Goal: Information Seeking & Learning: Find specific fact

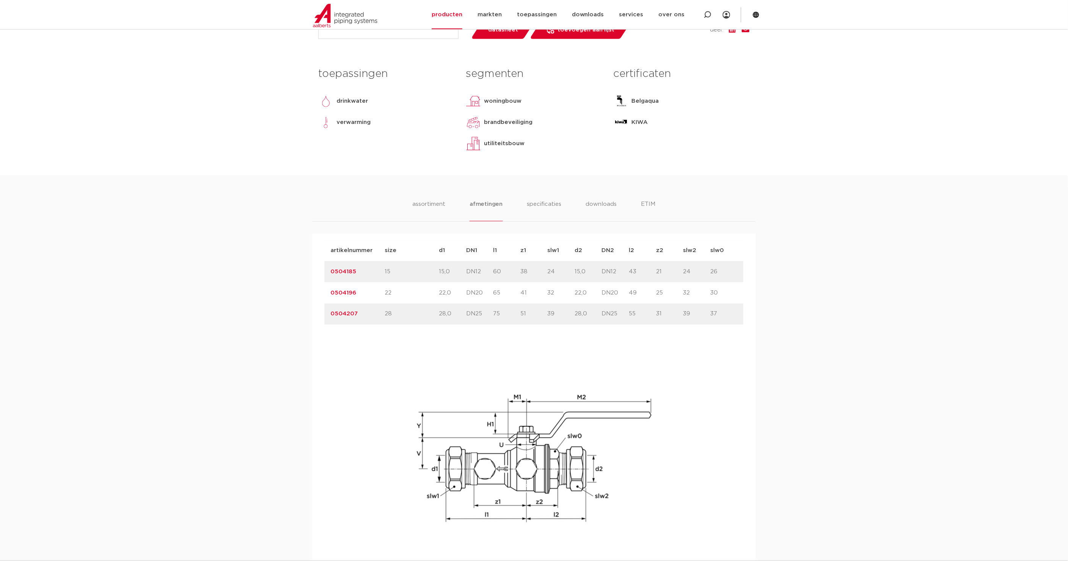
drag, startPoint x: 148, startPoint y: 115, endPoint x: 151, endPoint y: 109, distance: 6.6
click at [149, 112] on body "Zoeken producten markten toepassingen downloads alle downloads certificaten cad…" at bounding box center [534, 380] width 1068 height 1350
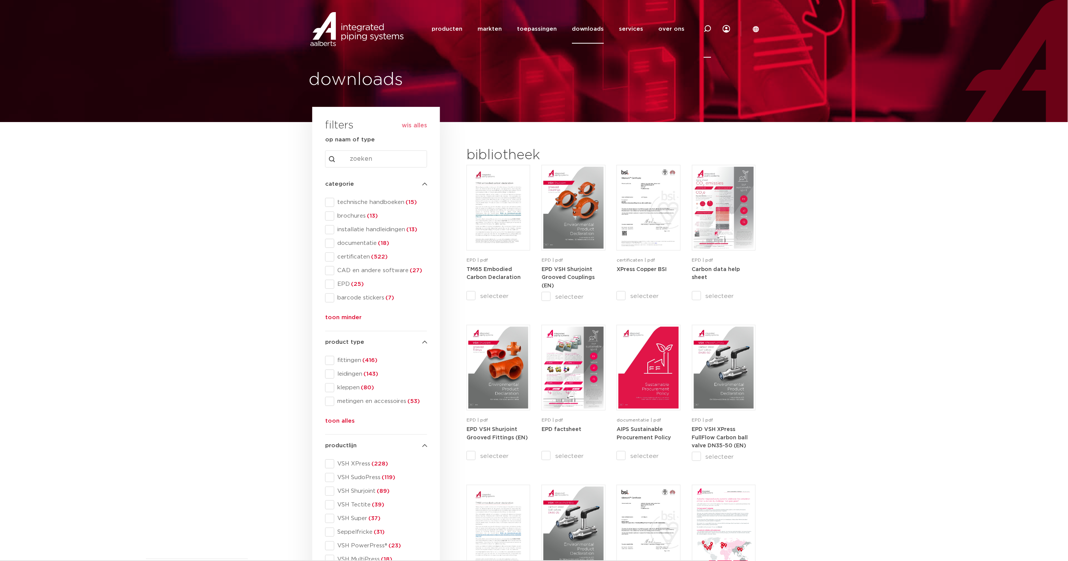
click at [710, 29] on icon at bounding box center [708, 29] width 8 height 8
type input "k2331"
click button "Zoeken" at bounding box center [0, 0] width 0 height 0
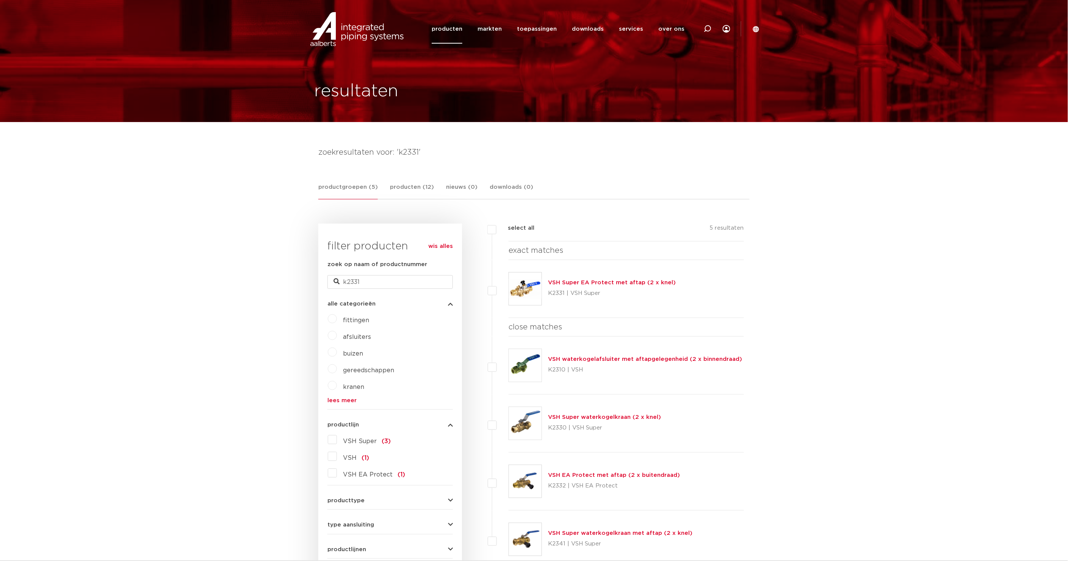
click at [648, 282] on link "VSH Super EA Protect met aftap (2 x knel)" at bounding box center [612, 283] width 128 height 6
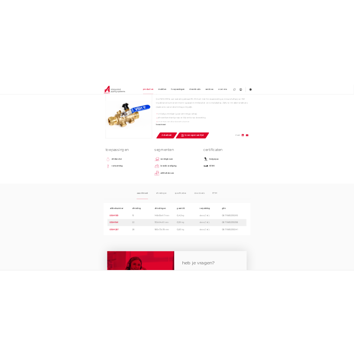
scroll to position [295, 0]
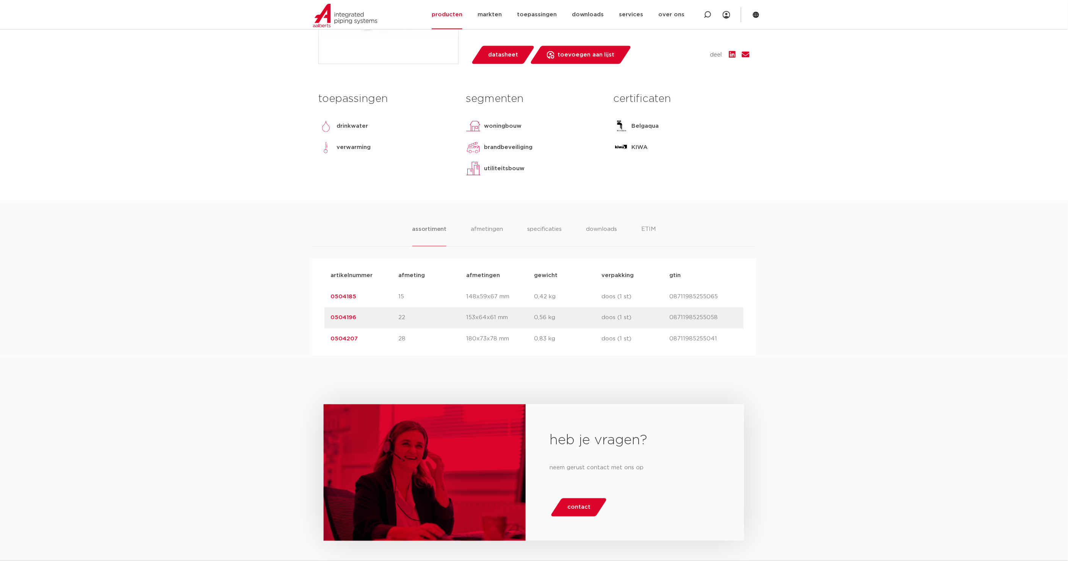
click at [825, 312] on div "assortiment afmetingen specificaties downloads ETIM assortiment afmetingen spec…" at bounding box center [534, 278] width 1068 height 155
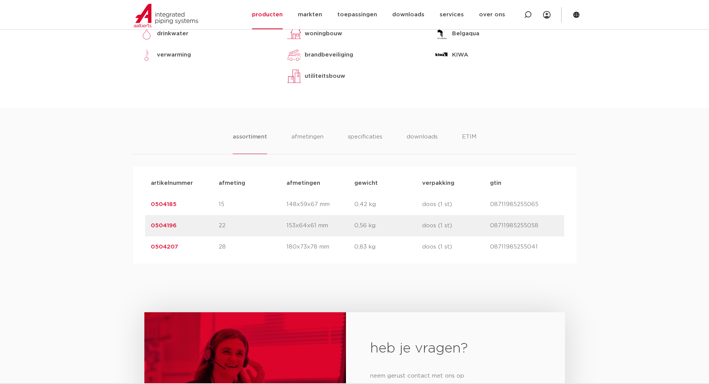
scroll to position [491, 0]
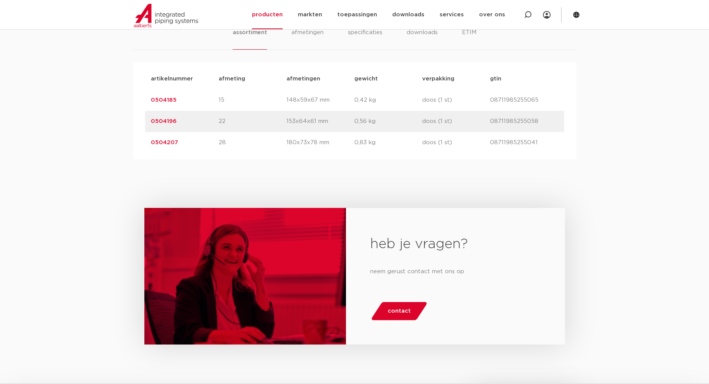
click at [166, 103] on link "0504185" at bounding box center [164, 100] width 26 height 6
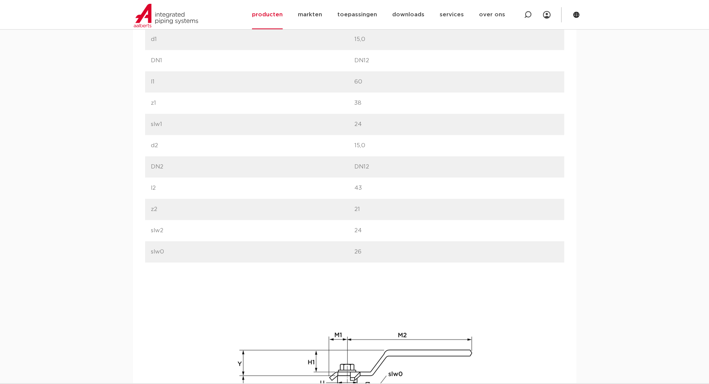
scroll to position [491, 0]
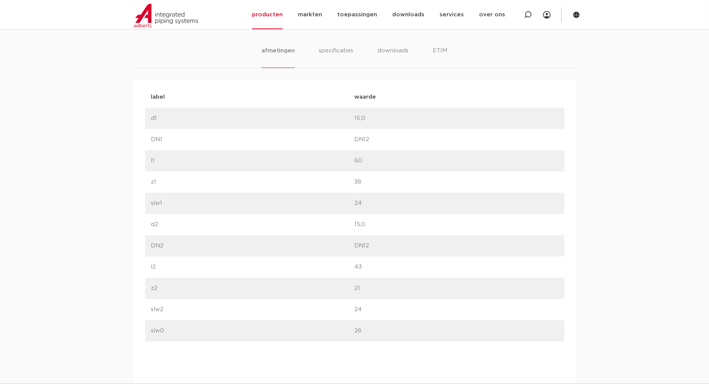
click at [578, 290] on div "afmetingen specificaties downloads ETIM [GEOGRAPHIC_DATA] specificaties downloa…" at bounding box center [354, 318] width 709 height 592
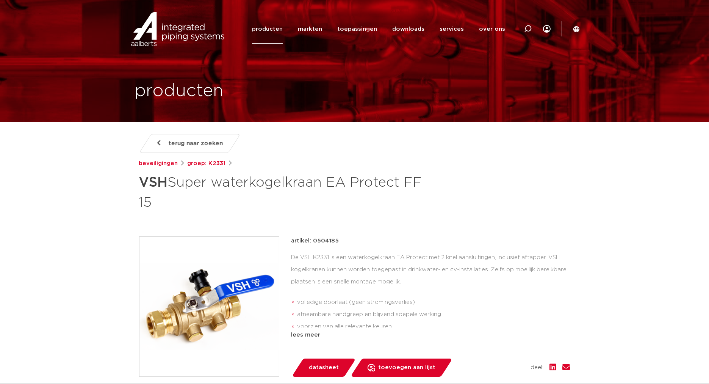
scroll to position [0, 0]
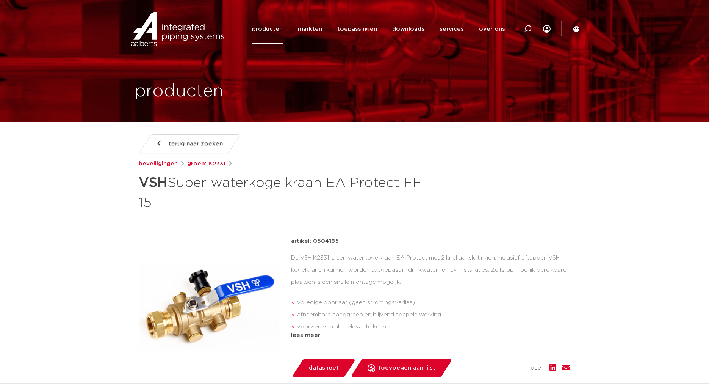
drag, startPoint x: 314, startPoint y: 240, endPoint x: 337, endPoint y: 241, distance: 22.8
click at [337, 241] on p "artikel: 0504185" at bounding box center [316, 241] width 48 height 9
copy p "0504185"
